Goal: Check status

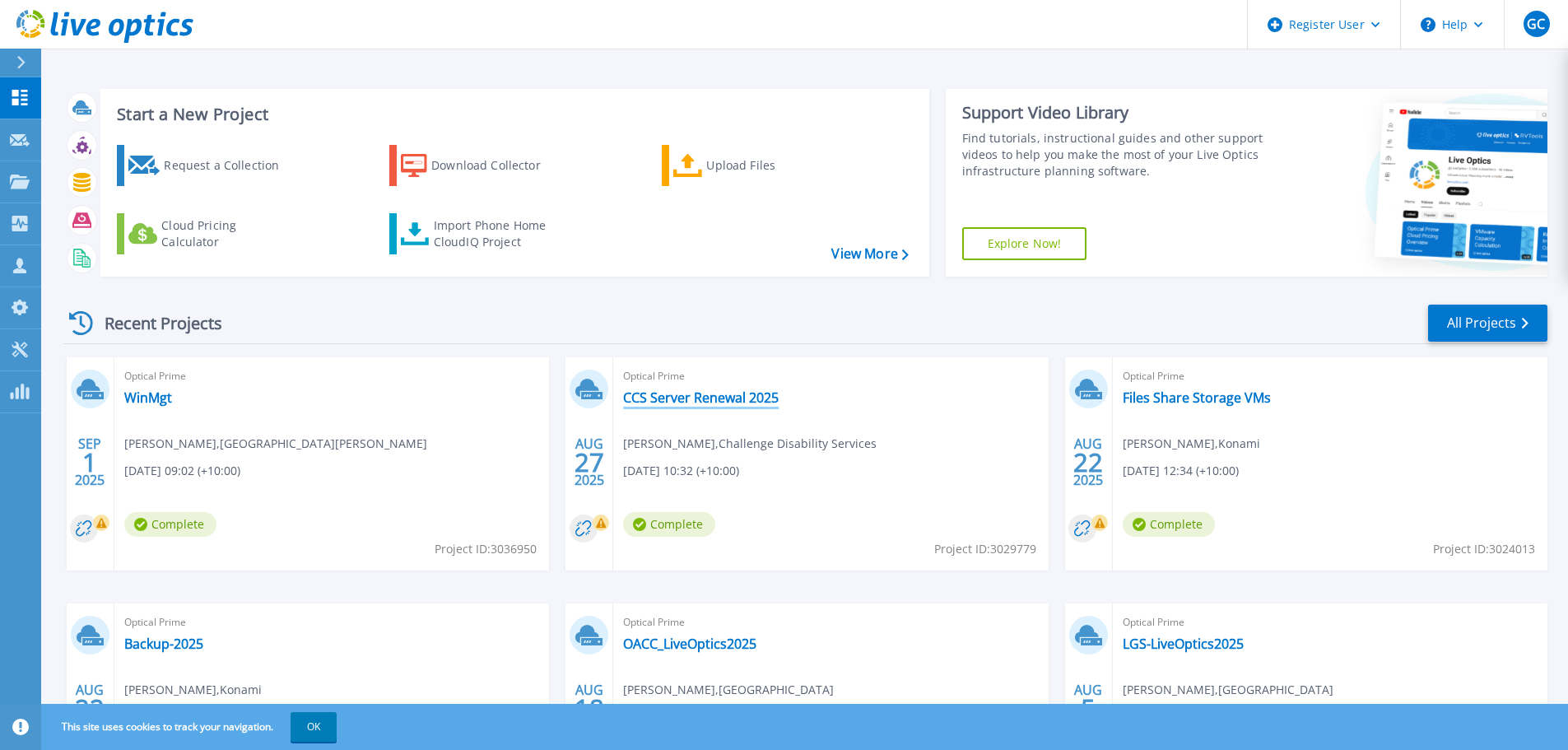
click at [682, 389] on link "CCS Server Renewal 2025" at bounding box center [700, 398] width 155 height 17
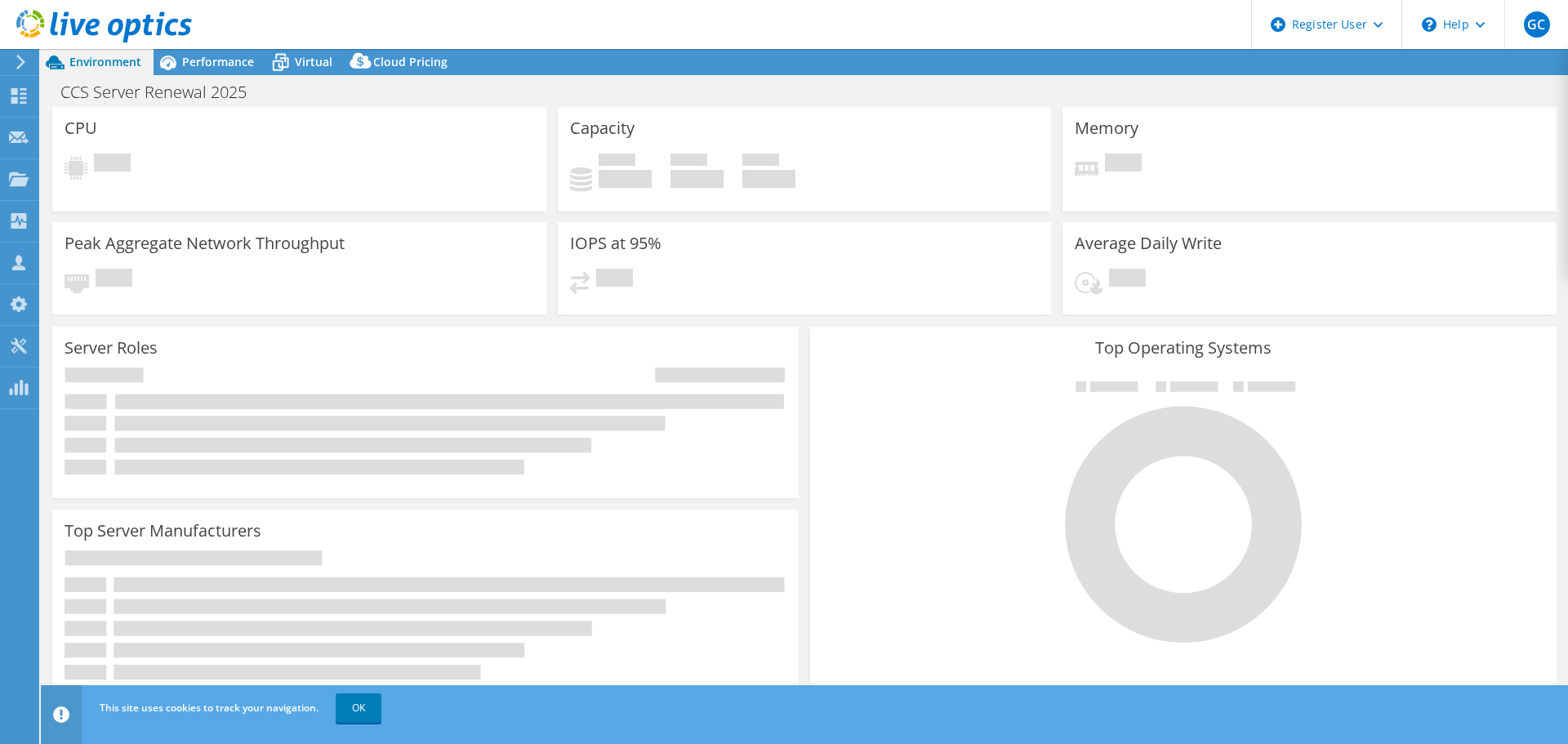
select select "USD"
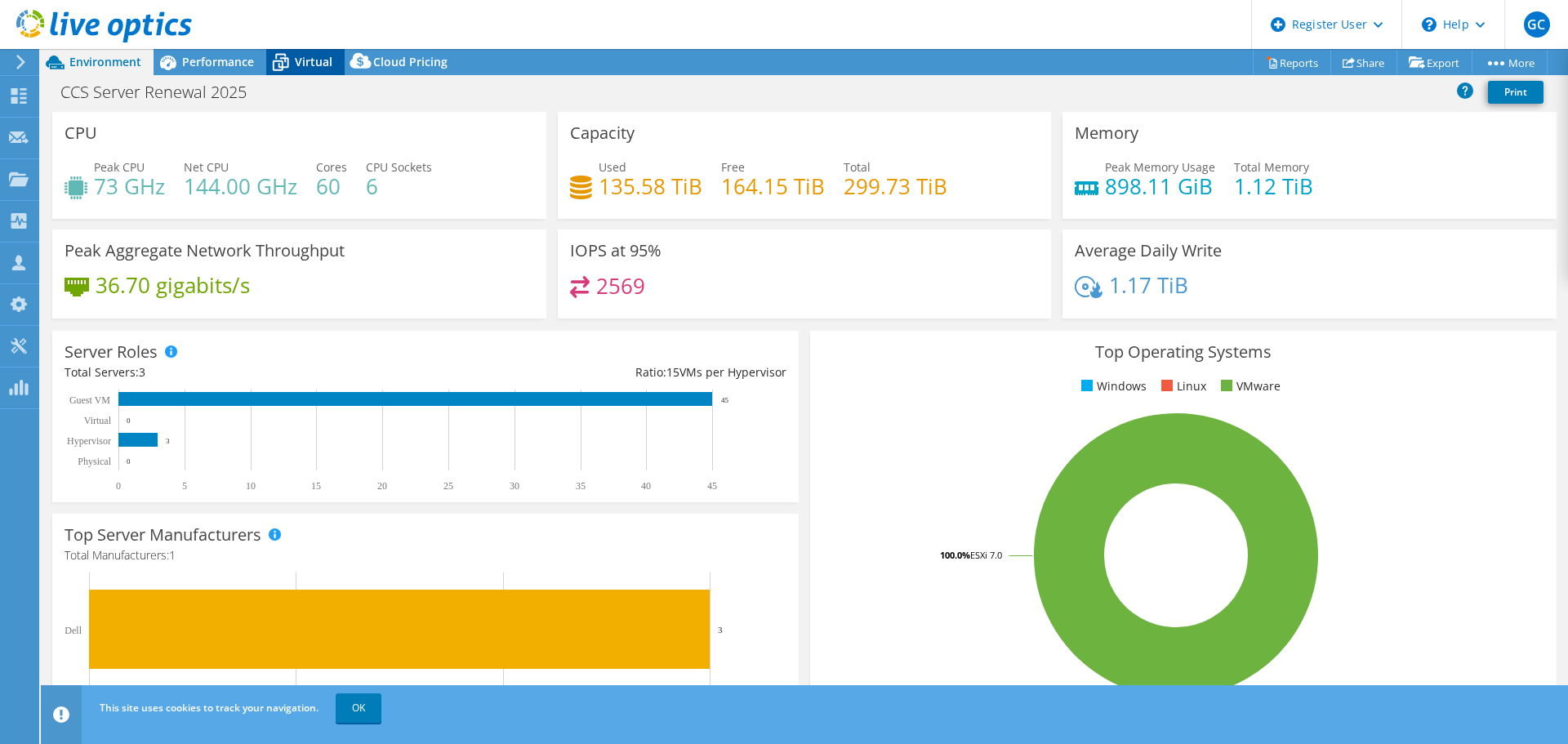
click at [315, 55] on span "Virtual" at bounding box center [313, 61] width 38 height 16
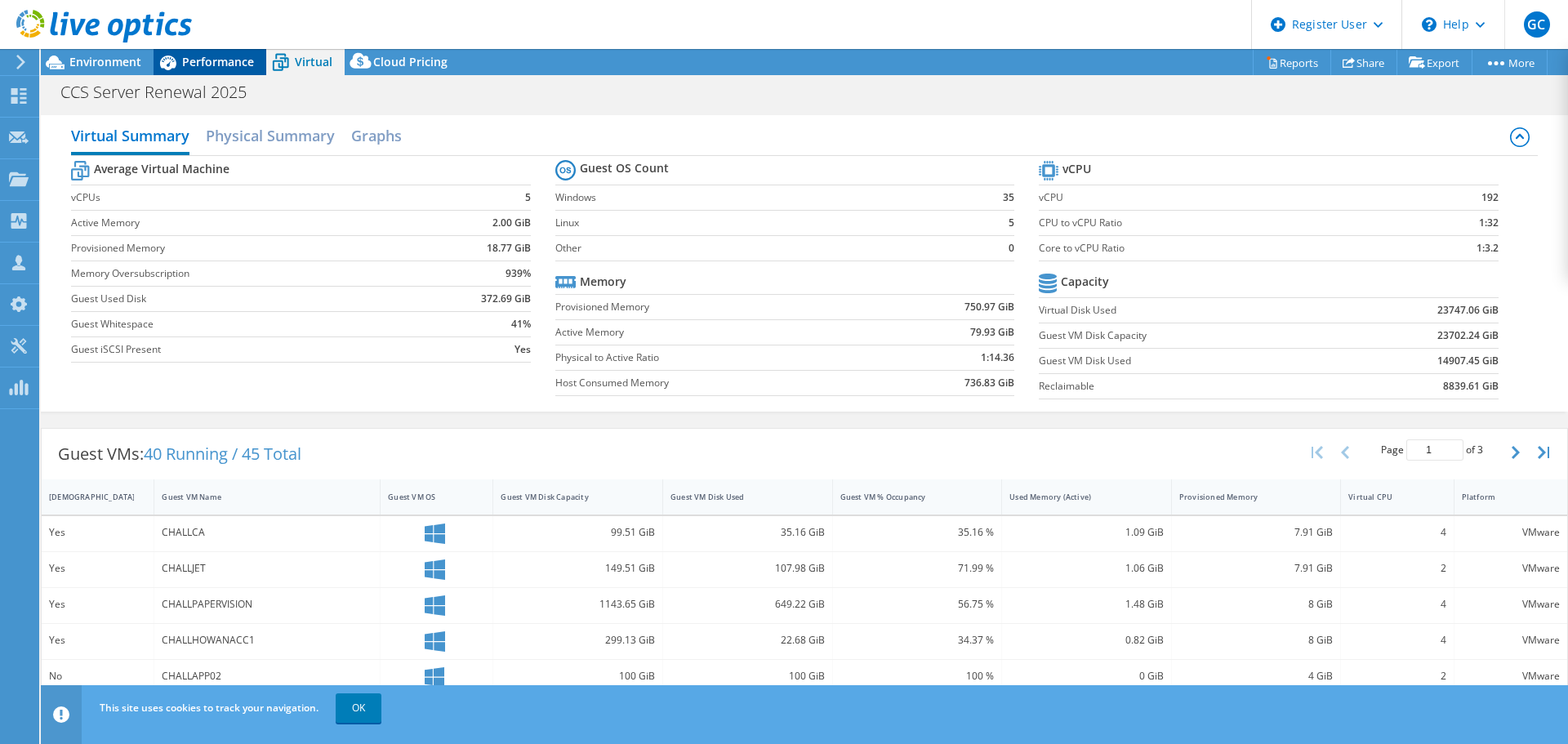
click at [233, 64] on span "Performance" at bounding box center [218, 61] width 72 height 16
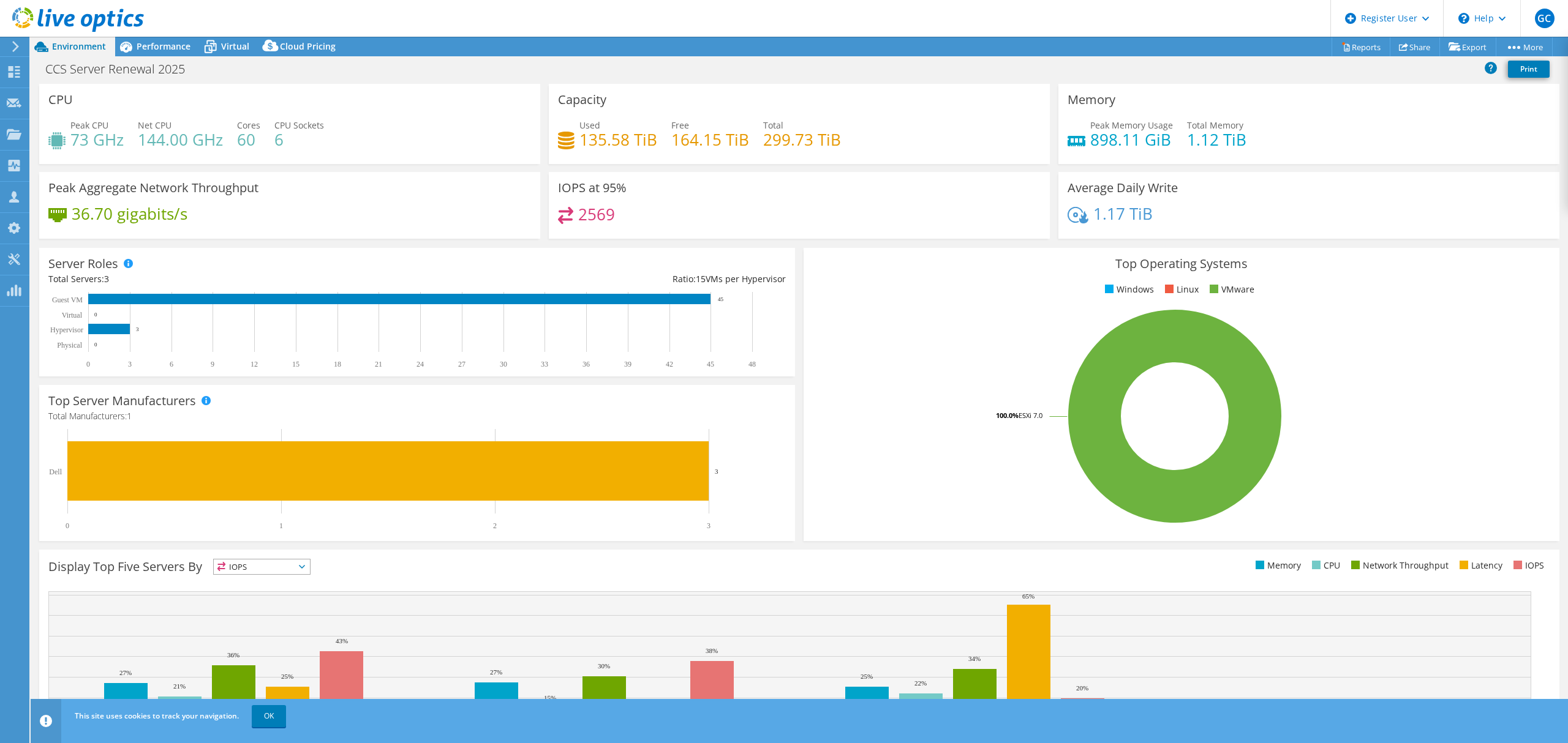
select select "USD"
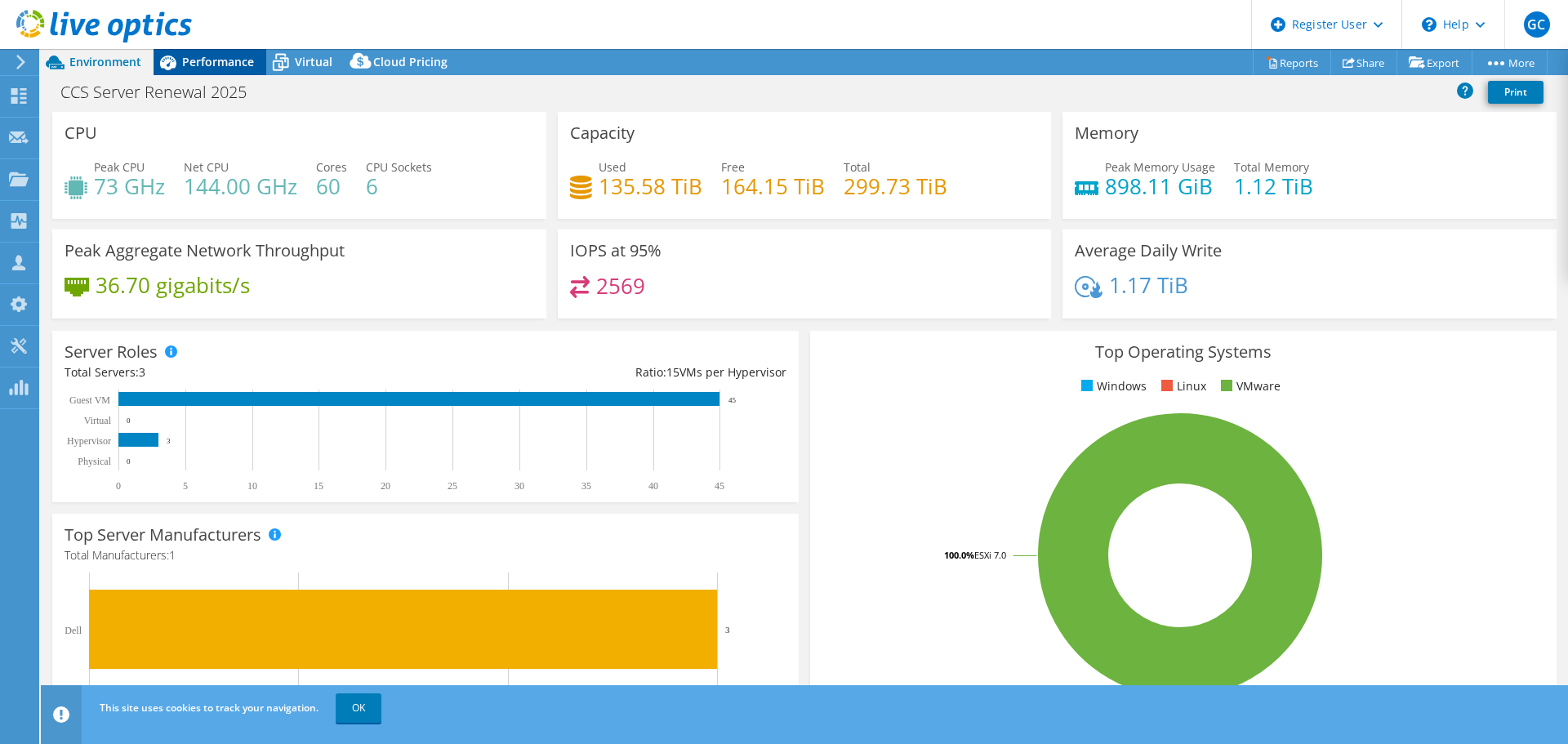
click at [201, 70] on div "Performance" at bounding box center [210, 62] width 113 height 26
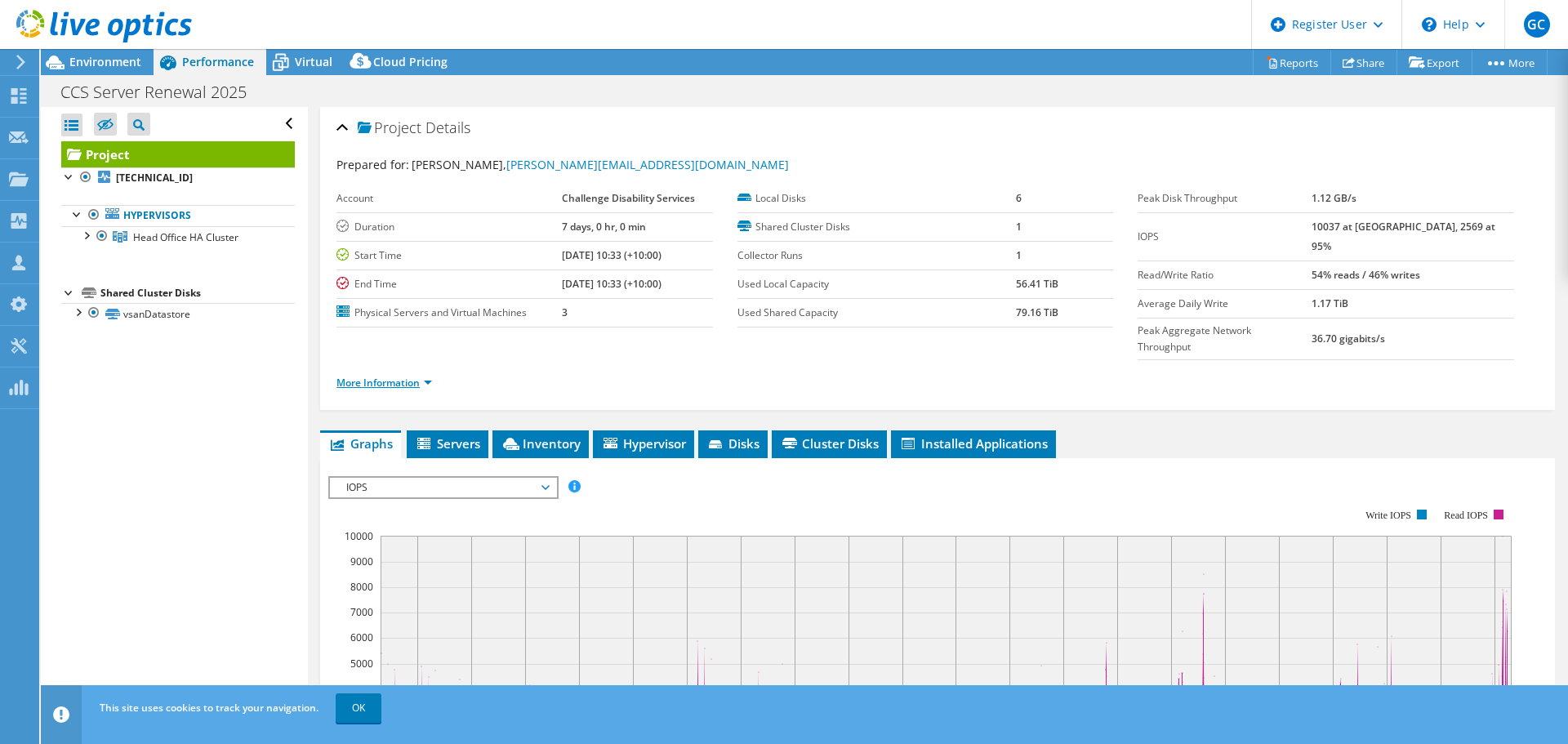
click at [430, 376] on link "More Information" at bounding box center [383, 383] width 95 height 14
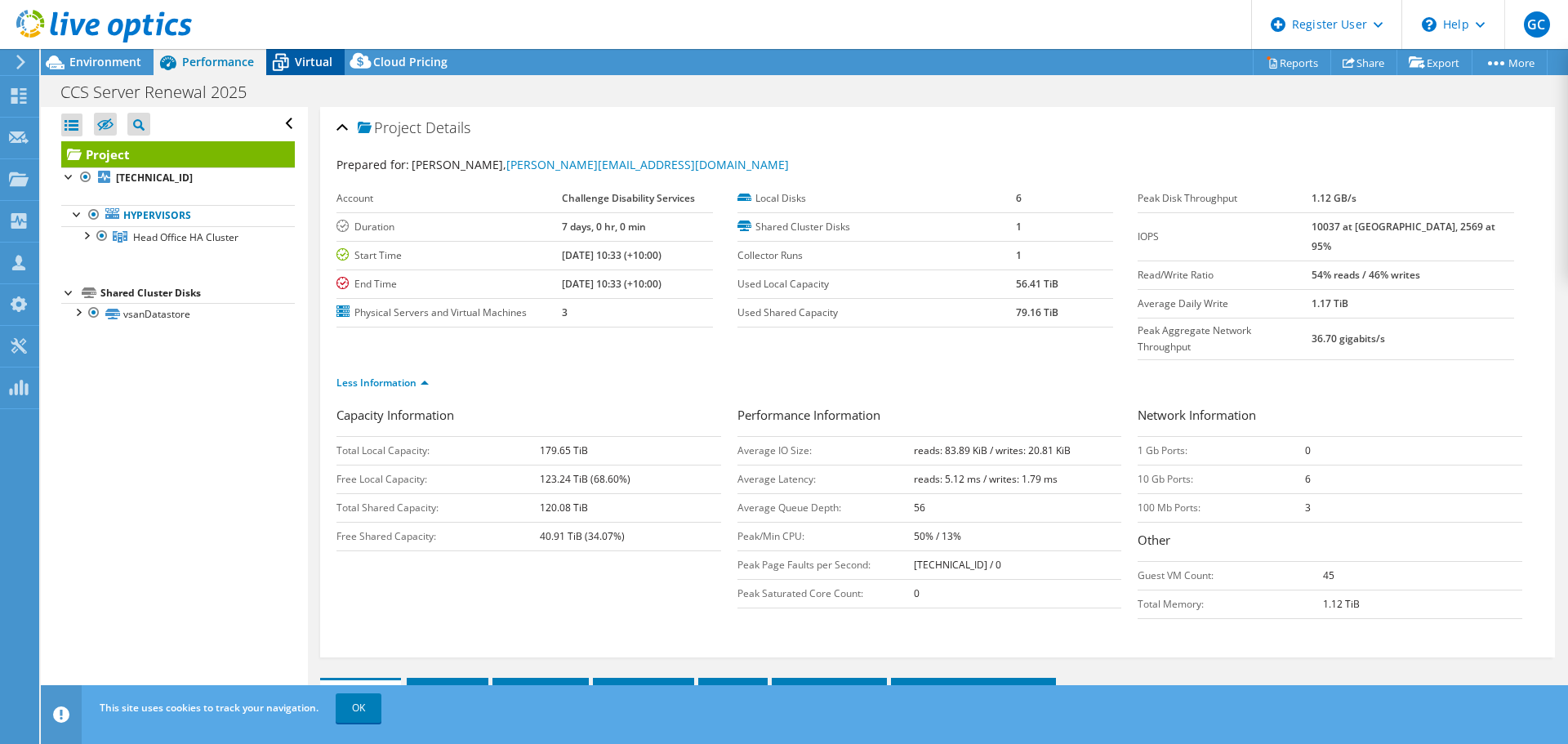
click at [298, 54] on span "Virtual" at bounding box center [313, 61] width 38 height 16
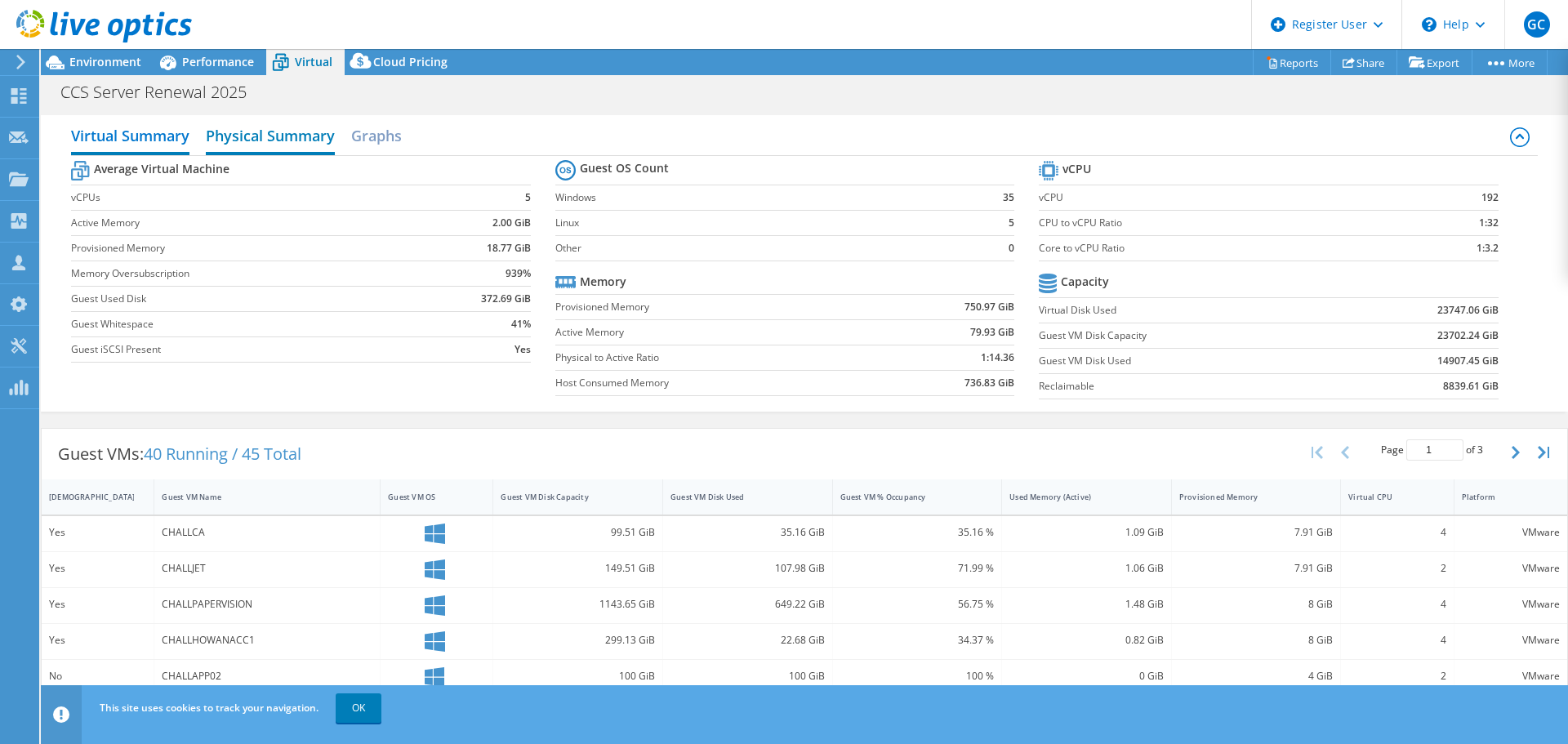
click at [302, 142] on h2 "Physical Summary" at bounding box center [271, 137] width 129 height 36
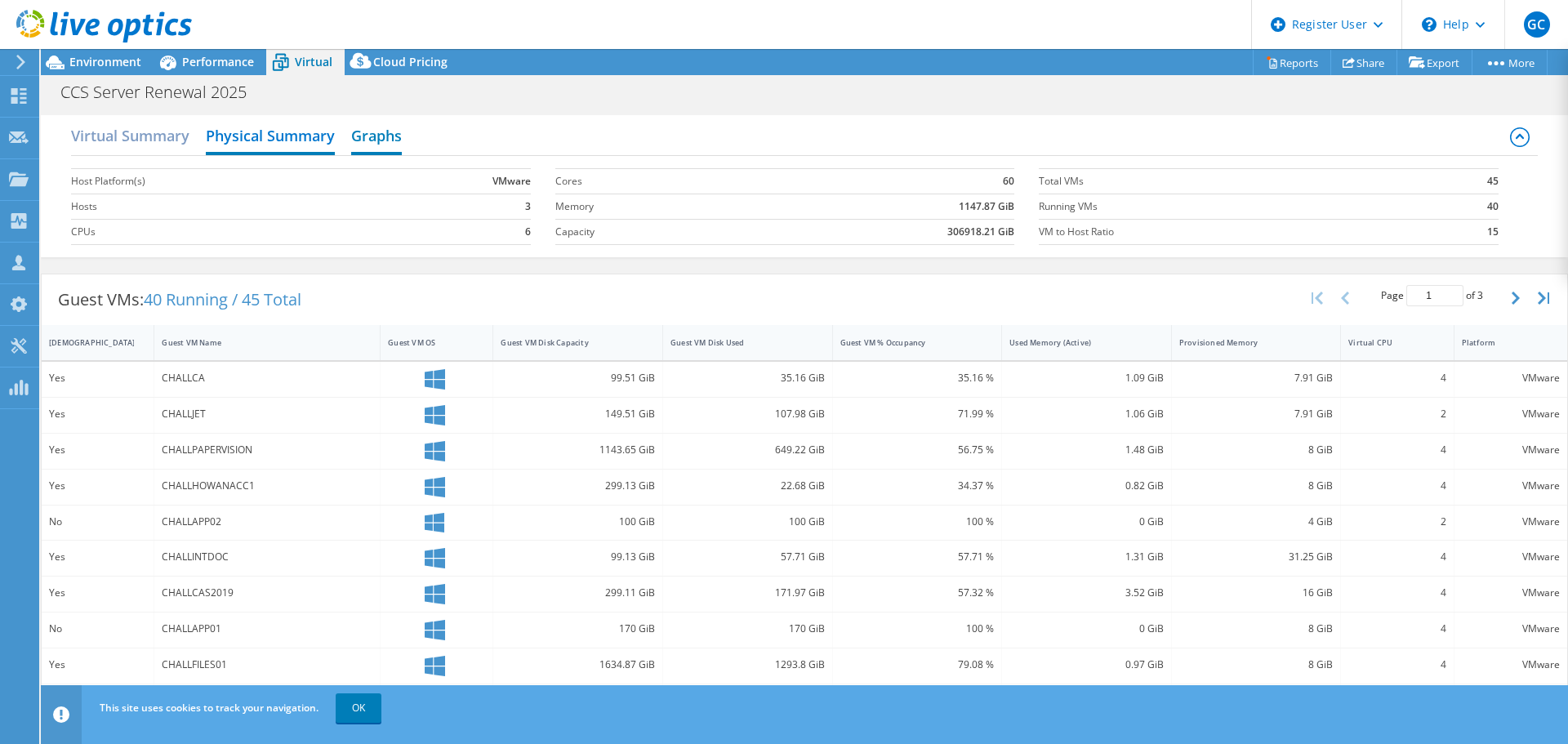
click at [384, 140] on h2 "Graphs" at bounding box center [376, 137] width 51 height 36
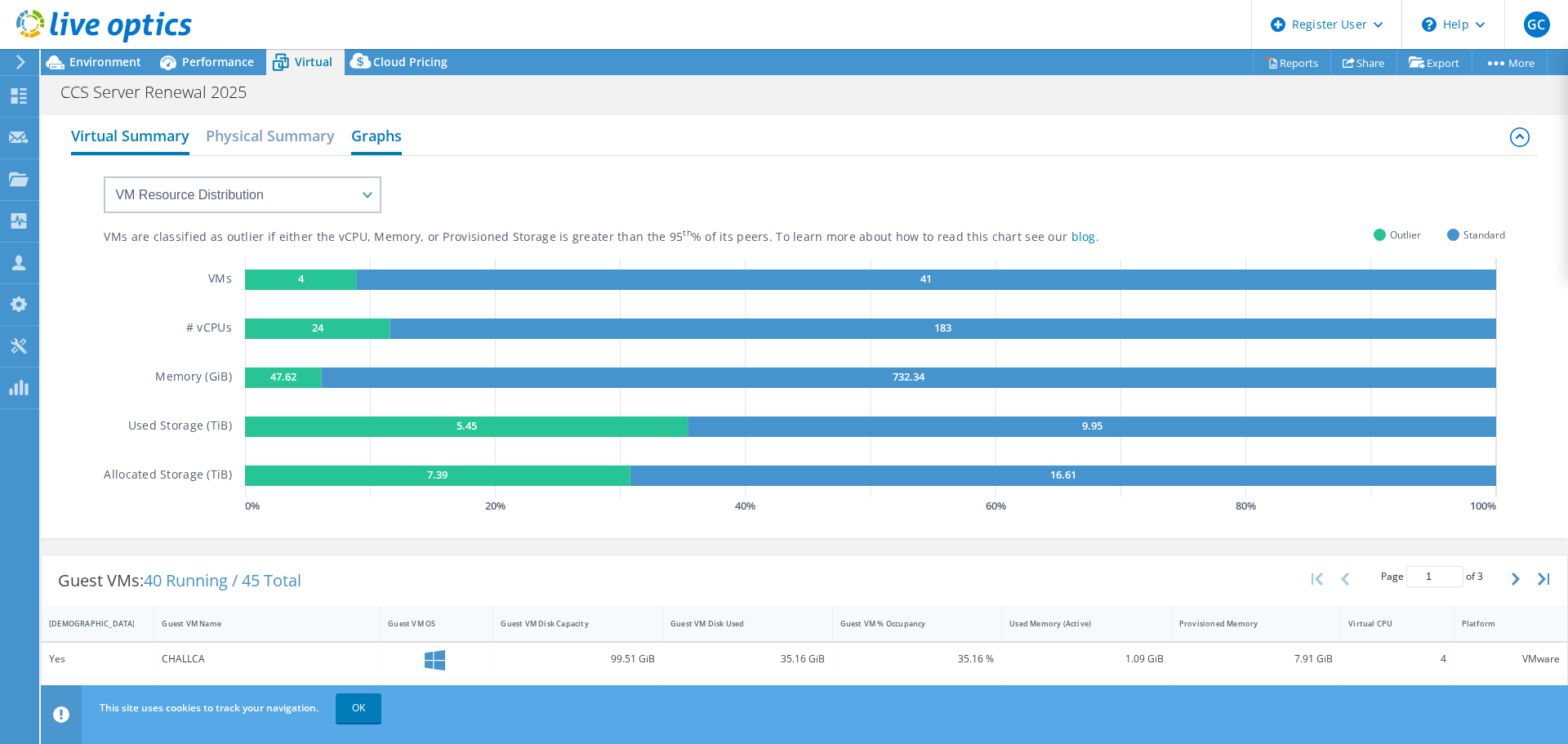
click at [170, 136] on h2 "Virtual Summary" at bounding box center [130, 137] width 118 height 36
